Goal: Find specific page/section: Find specific page/section

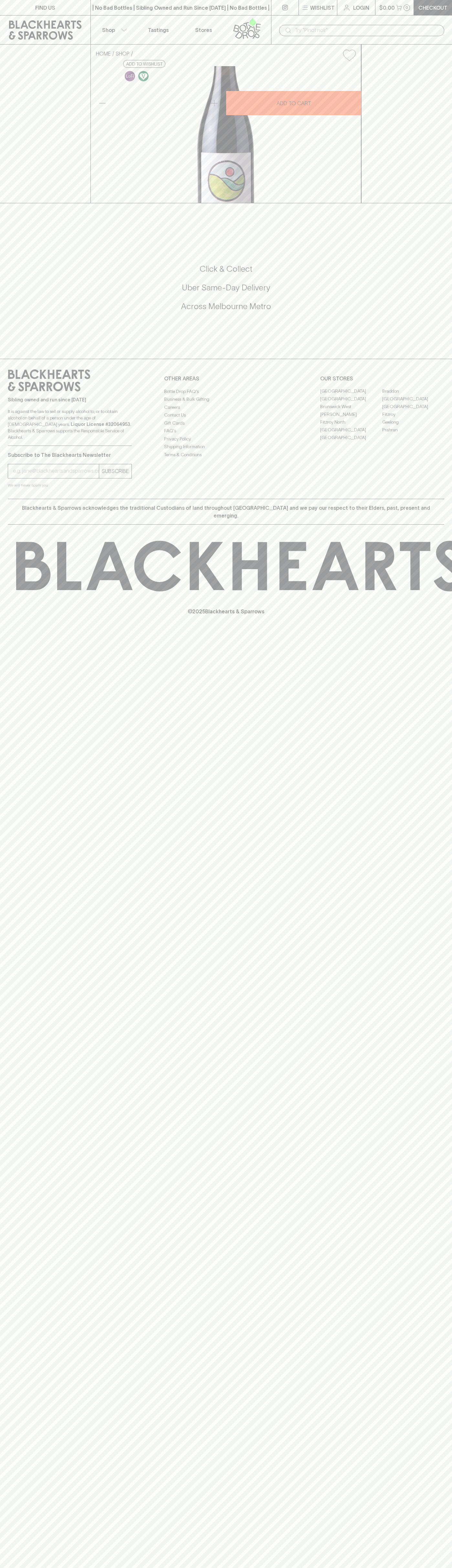
click at [413, 403] on link "[GEOGRAPHIC_DATA]" at bounding box center [413, 399] width 62 height 8
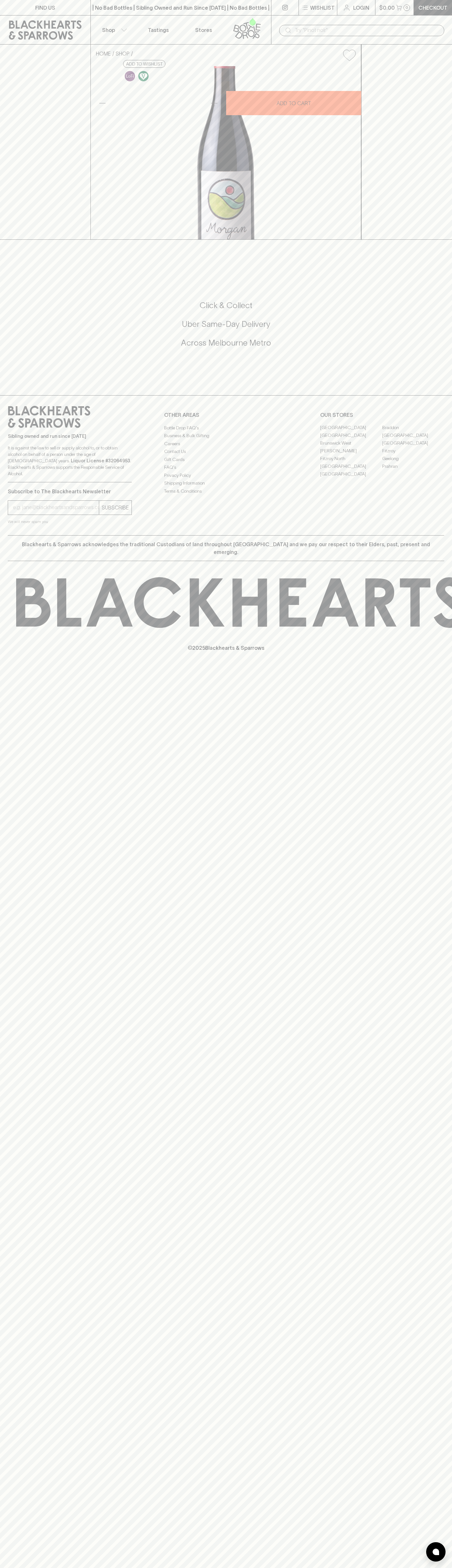
click at [384, 23] on div "​" at bounding box center [361, 30] width 181 height 29
click at [451, 1006] on div "FIND US | No Bad Bottles | Sibling Owned and Run Since [DATE] | No Bad Bottles …" at bounding box center [226, 784] width 452 height 1568
click at [342, 1567] on html "FIND US | No Bad Bottles | Sibling Owned and Run Since [DATE] | No Bad Bottles …" at bounding box center [226, 784] width 452 height 1568
click at [3, 1093] on div "FIND US | No Bad Bottles | Sibling Owned and Run Since [DATE] | No Bad Bottles …" at bounding box center [226, 784] width 452 height 1568
